Goal: Information Seeking & Learning: Learn about a topic

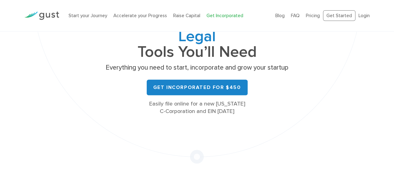
scroll to position [94, 0]
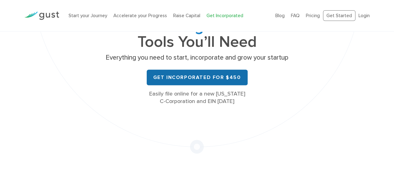
click at [215, 74] on link "Get Incorporated for $450" at bounding box center [197, 78] width 101 height 16
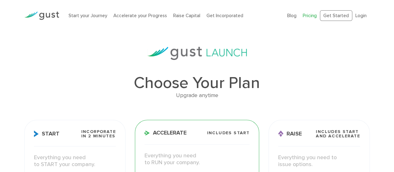
click at [53, 15] on img at bounding box center [41, 16] width 35 height 8
